Goal: Navigation & Orientation: Find specific page/section

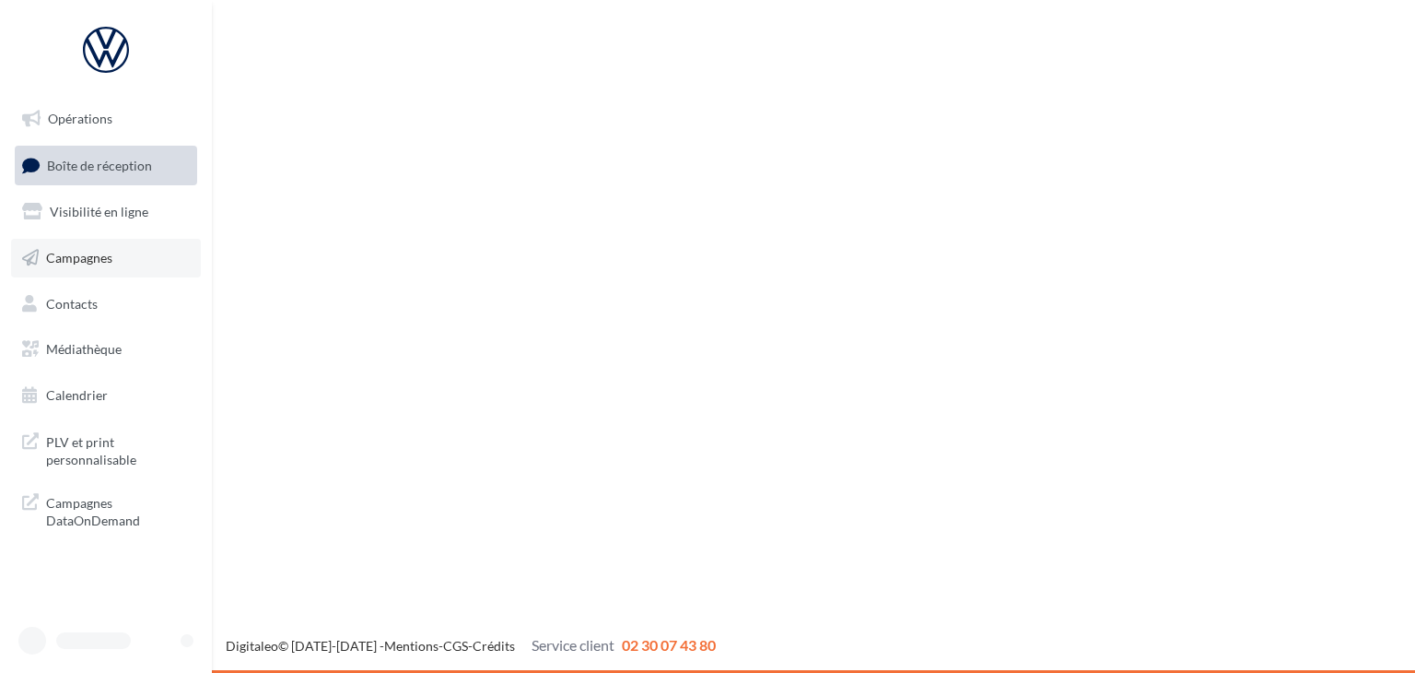
click at [109, 250] on span "Campagnes" at bounding box center [79, 258] width 66 height 16
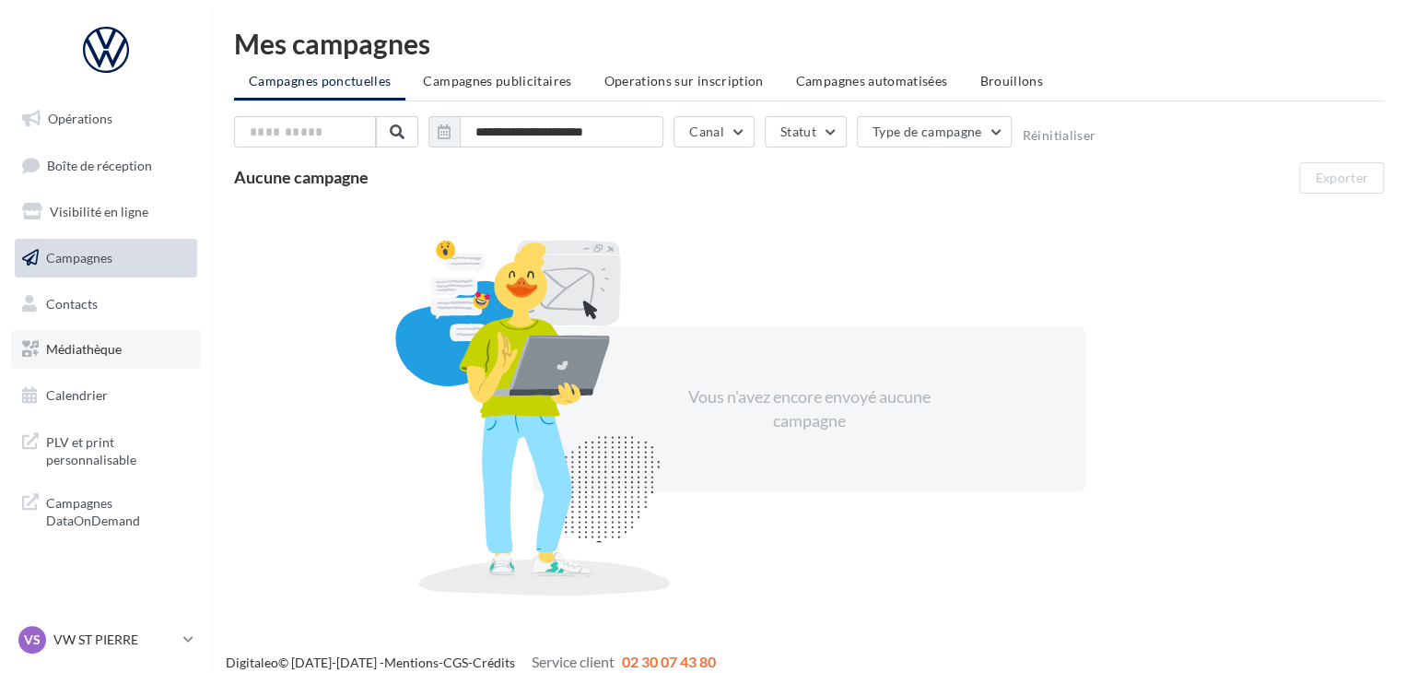
click at [109, 348] on span "Médiathèque" at bounding box center [84, 349] width 76 height 16
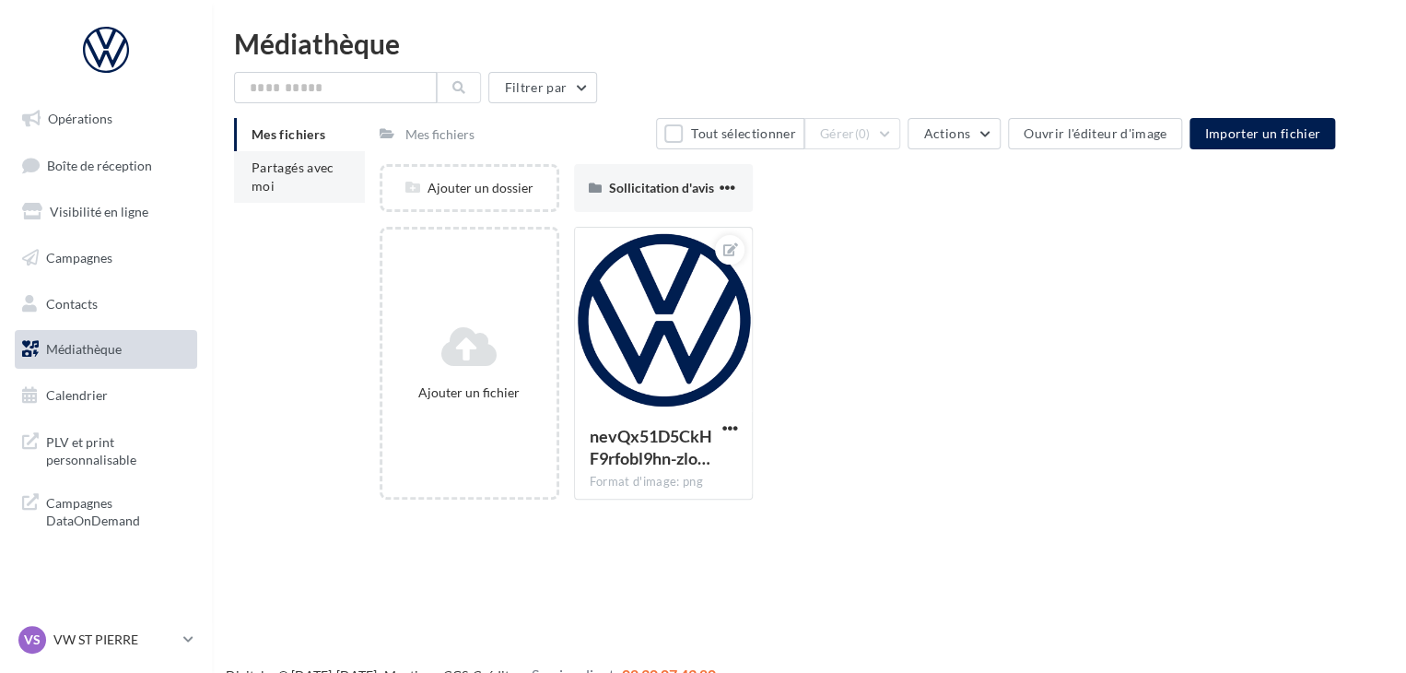
click at [295, 167] on span "Partagés avec moi" at bounding box center [293, 176] width 83 height 34
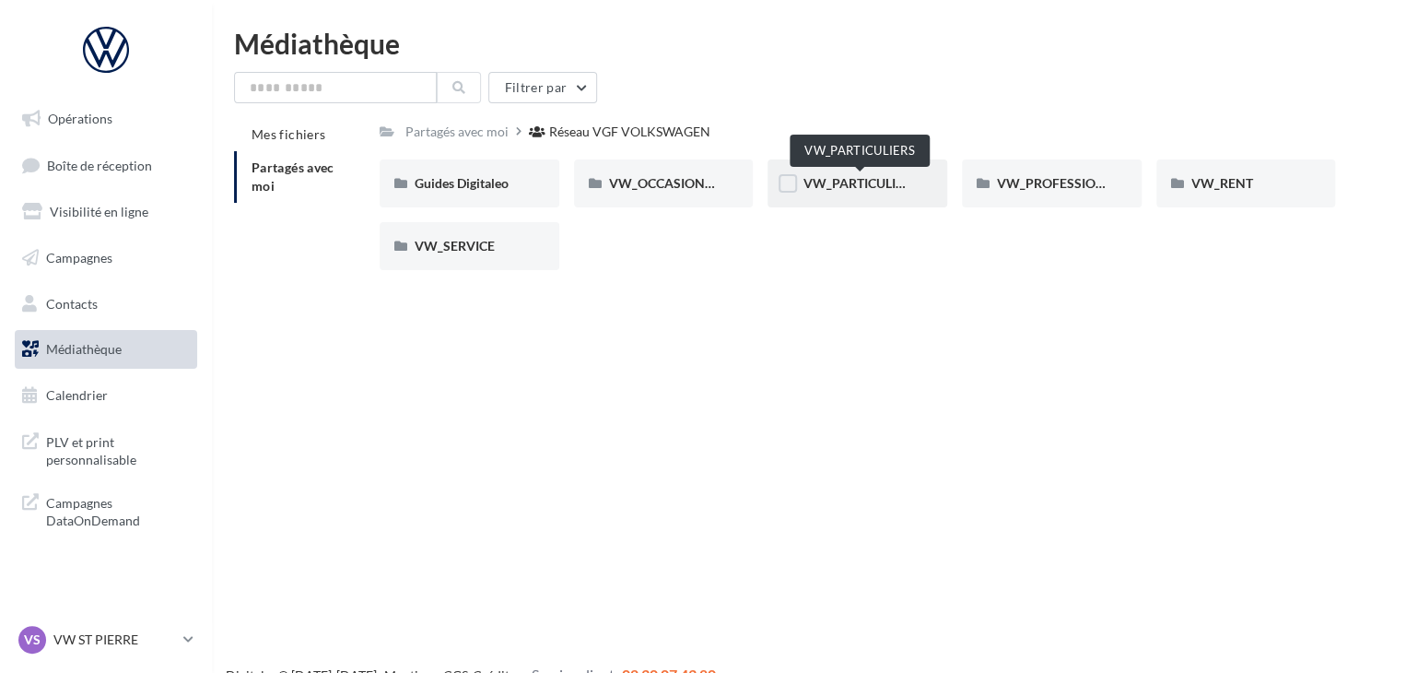
click at [877, 182] on span "VW_PARTICULIERS" at bounding box center [860, 183] width 115 height 16
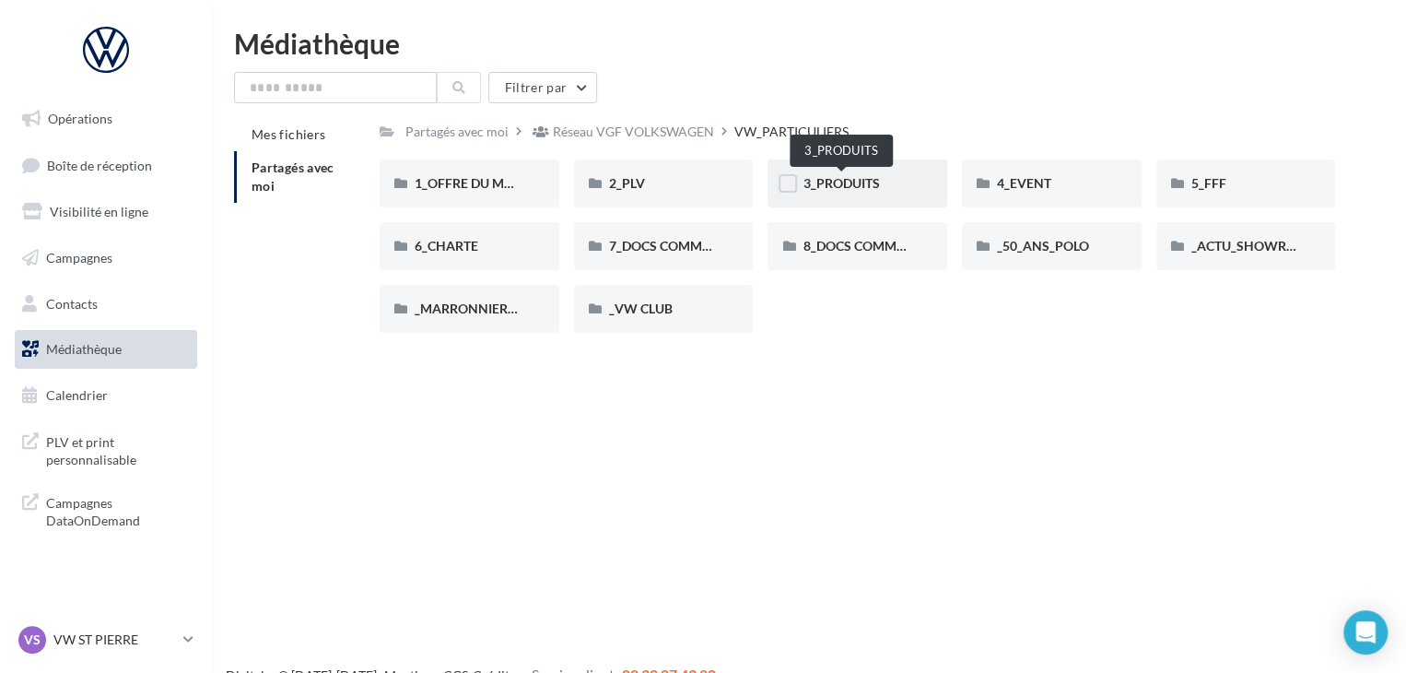
click at [854, 183] on span "3_PRODUITS" at bounding box center [841, 183] width 76 height 16
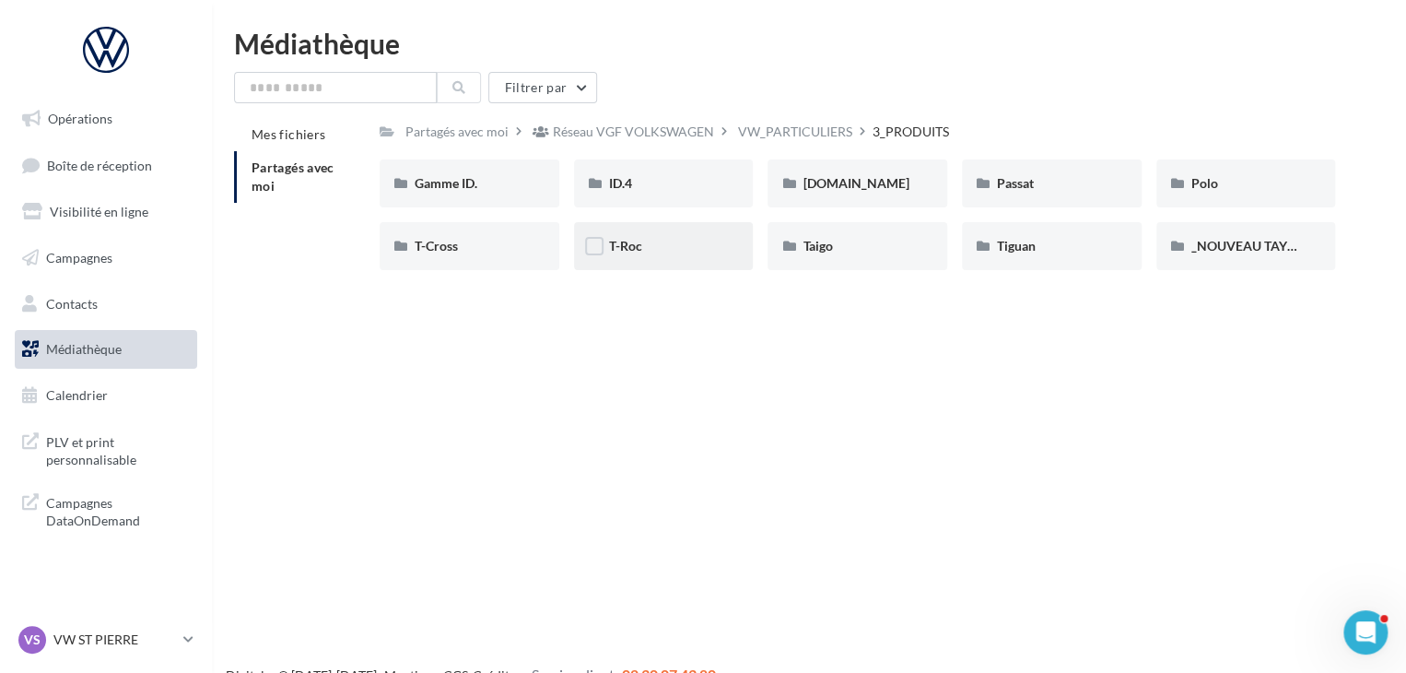
click at [641, 234] on div "T-Roc" at bounding box center [664, 246] width 180 height 48
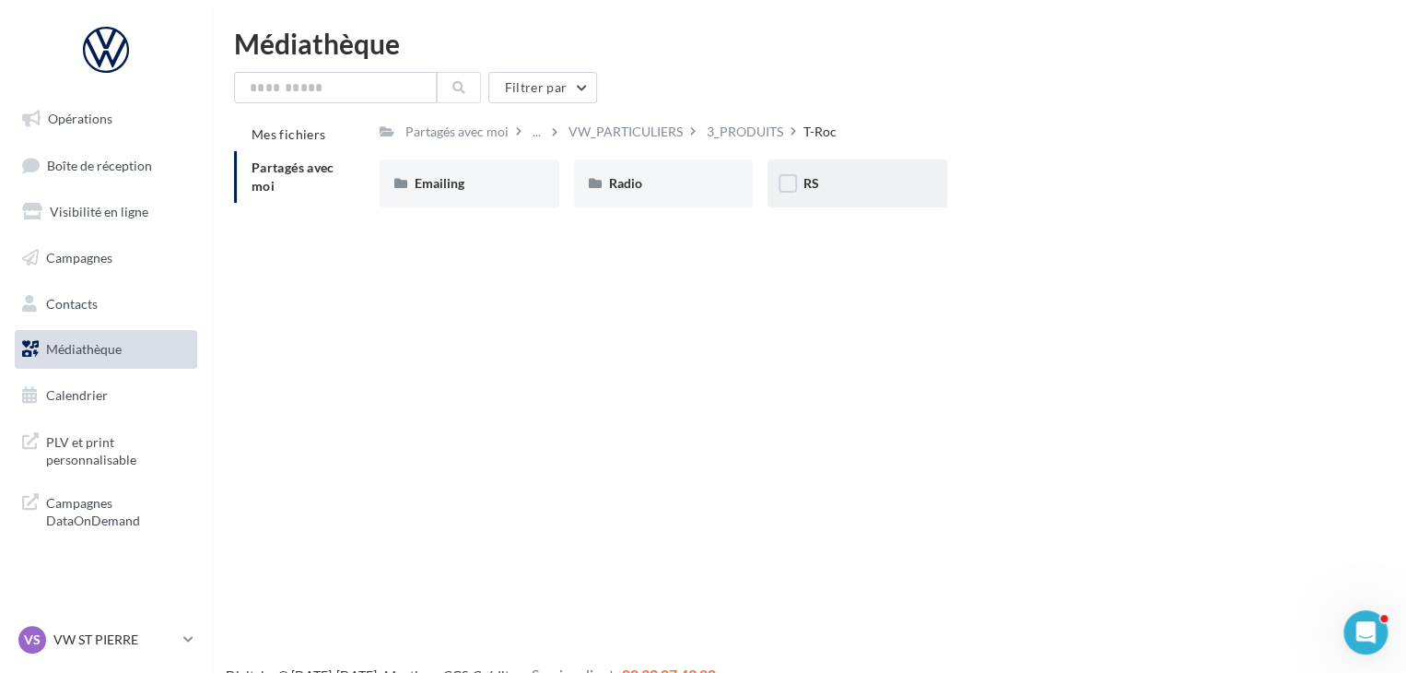
click at [866, 185] on div "RS" at bounding box center [858, 183] width 110 height 18
